Goal: Information Seeking & Learning: Learn about a topic

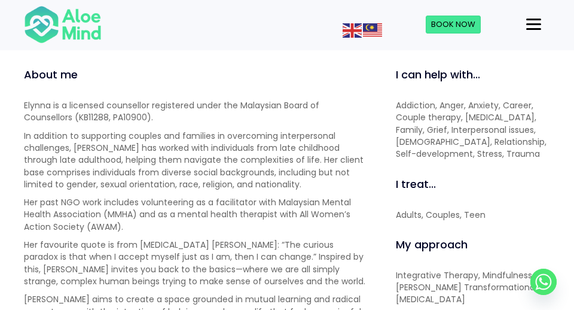
scroll to position [477, 0]
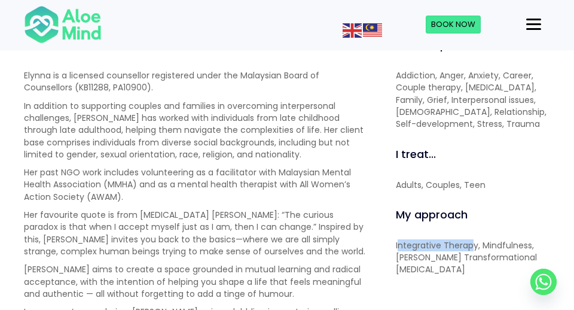
drag, startPoint x: 398, startPoint y: 230, endPoint x: 473, endPoint y: 232, distance: 75.4
click at [473, 239] on p "Integrative Therapy, Mindfulness, [PERSON_NAME] Transformational [MEDICAL_DATA]" at bounding box center [473, 257] width 154 height 36
drag, startPoint x: 459, startPoint y: 231, endPoint x: 386, endPoint y: 231, distance: 73.0
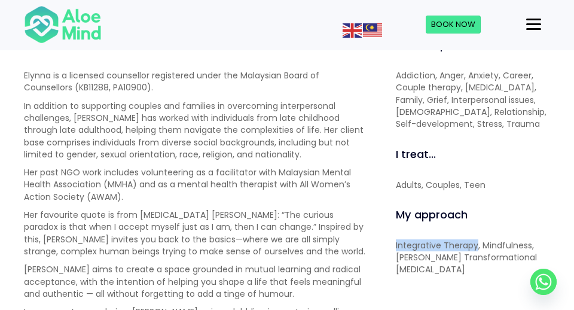
copy p "Integrative Therapy"
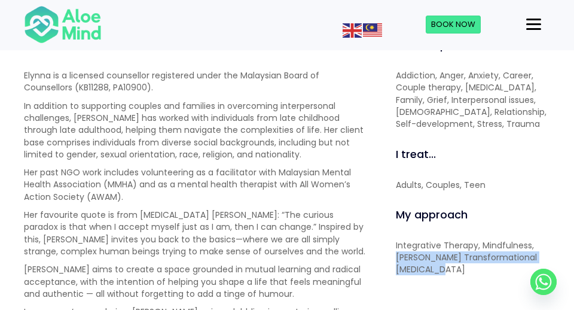
drag, startPoint x: 392, startPoint y: 243, endPoint x: 437, endPoint y: 258, distance: 47.7
copy p "Satir’s Transformational [MEDICAL_DATA]"
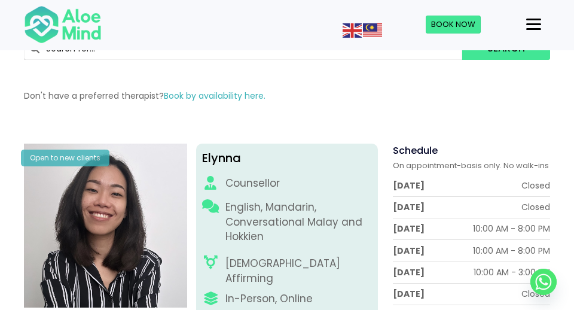
scroll to position [67, 0]
